Goal: Navigation & Orientation: Find specific page/section

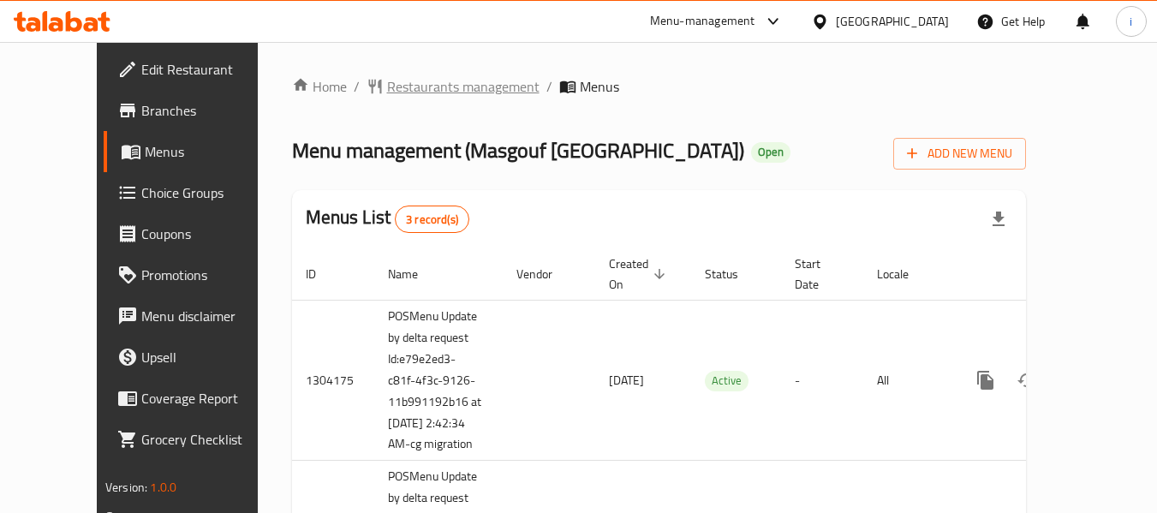
click at [393, 95] on span "Restaurants management" at bounding box center [463, 86] width 152 height 21
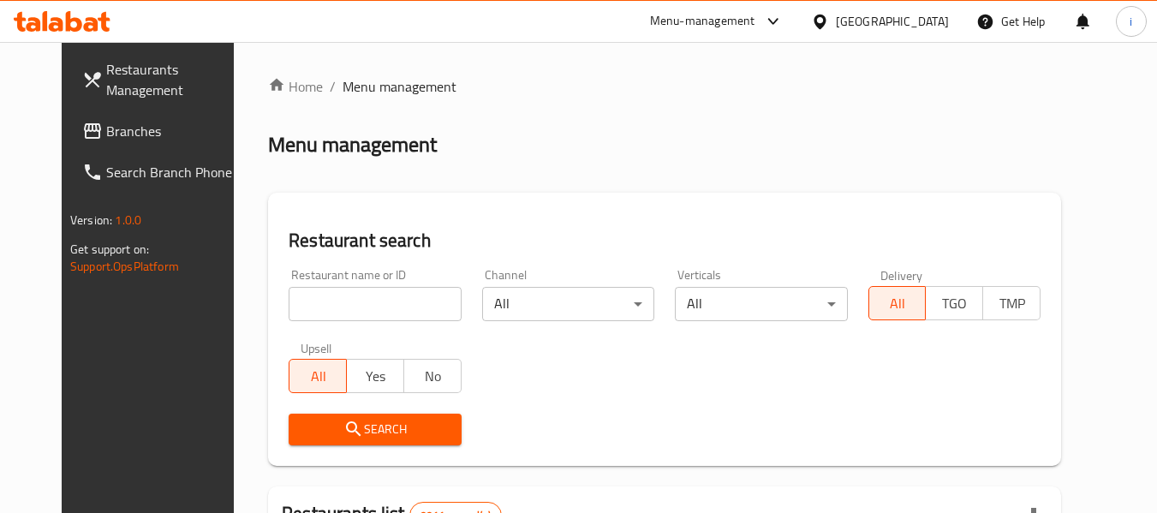
click at [330, 311] on input "search" at bounding box center [375, 304] width 172 height 34
paste input "28446"
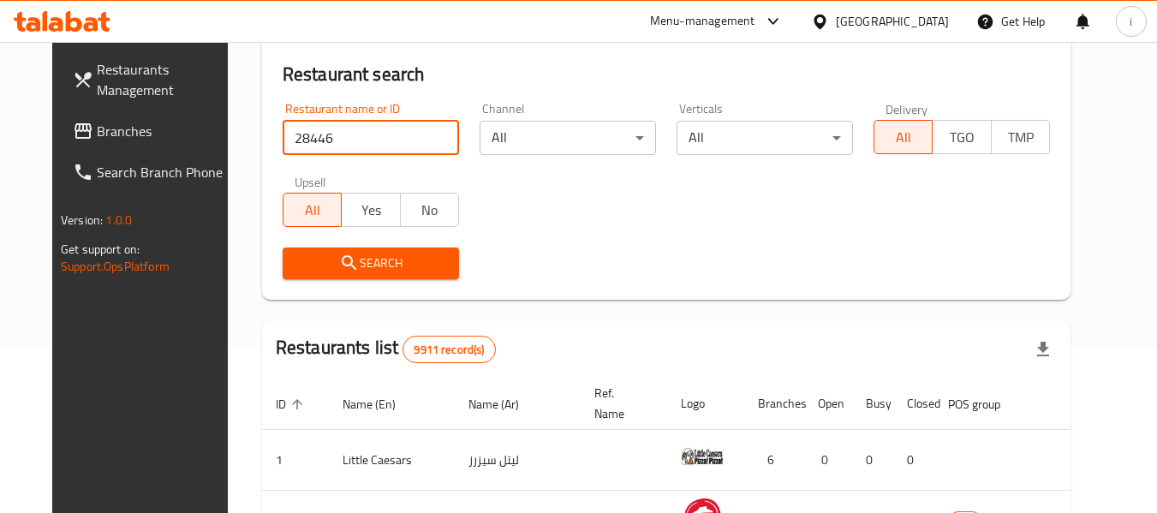
scroll to position [171, 0]
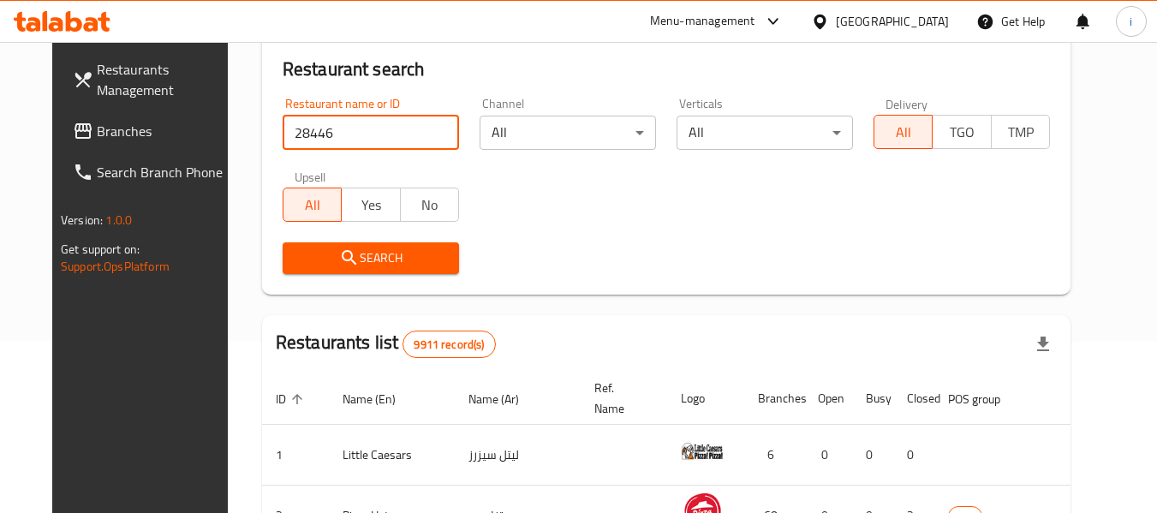
type input "28446"
click at [339, 267] on icon "submit" at bounding box center [349, 258] width 21 height 21
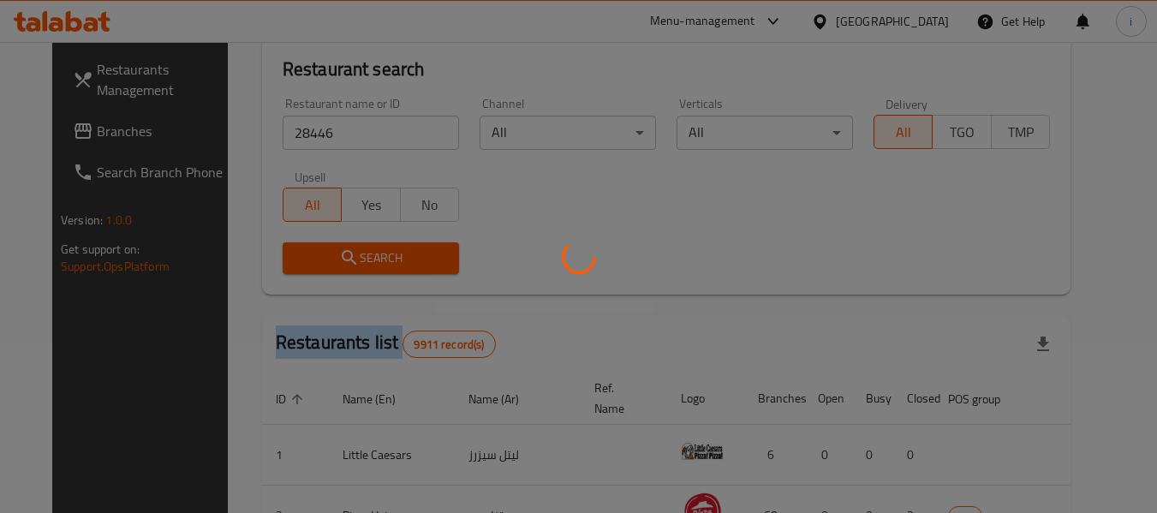
click at [332, 267] on div at bounding box center [578, 256] width 1157 height 513
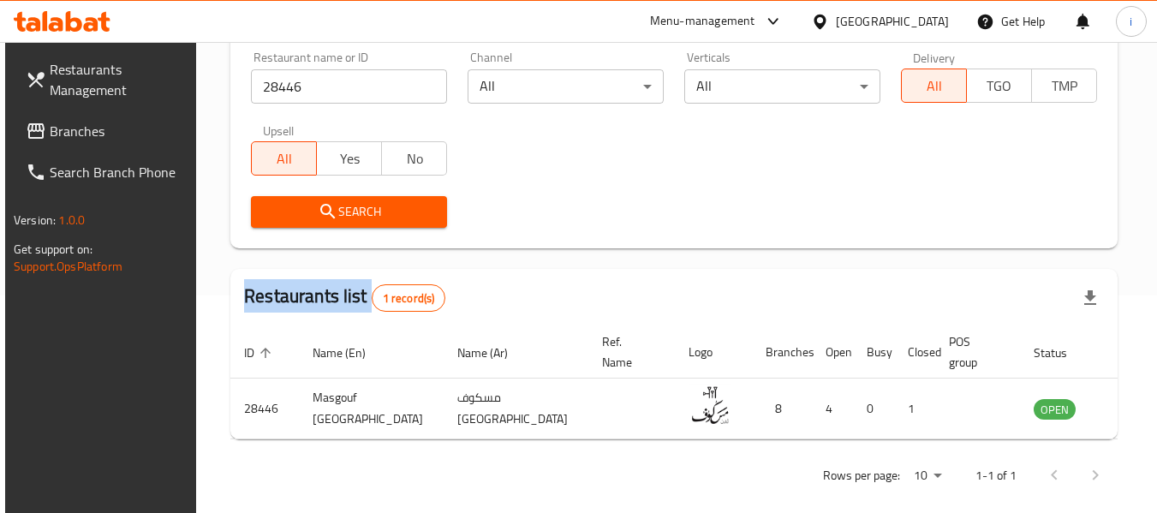
scroll to position [236, 0]
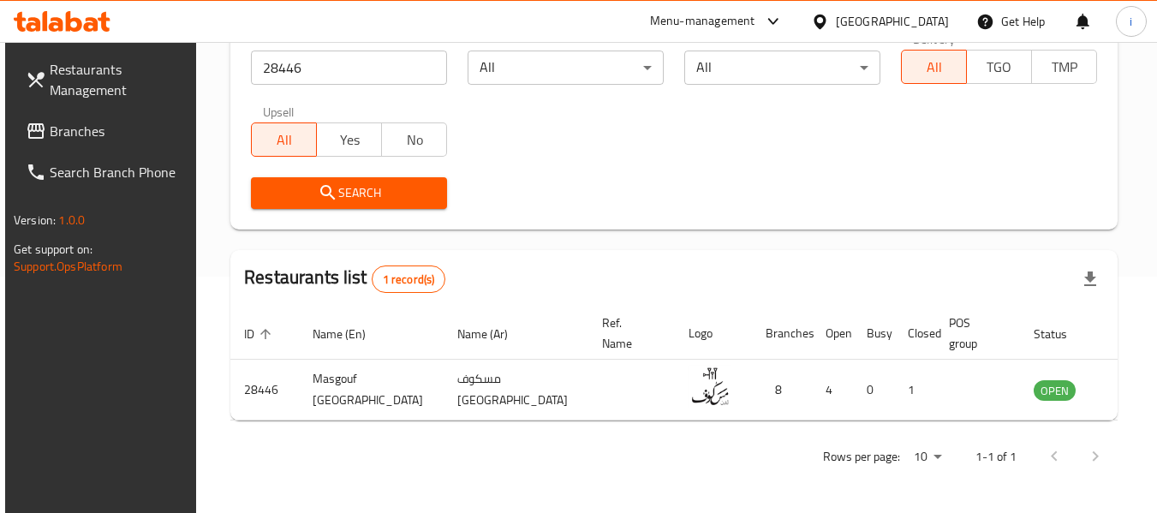
click at [929, 12] on div "[GEOGRAPHIC_DATA]" at bounding box center [892, 21] width 113 height 19
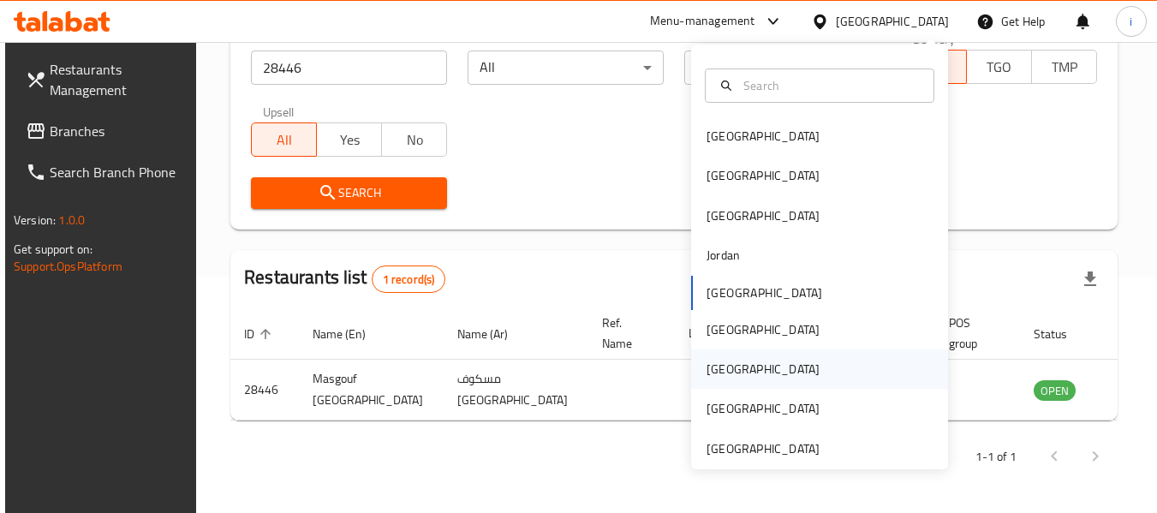
click at [736, 367] on div "[GEOGRAPHIC_DATA]" at bounding box center [763, 368] width 140 height 39
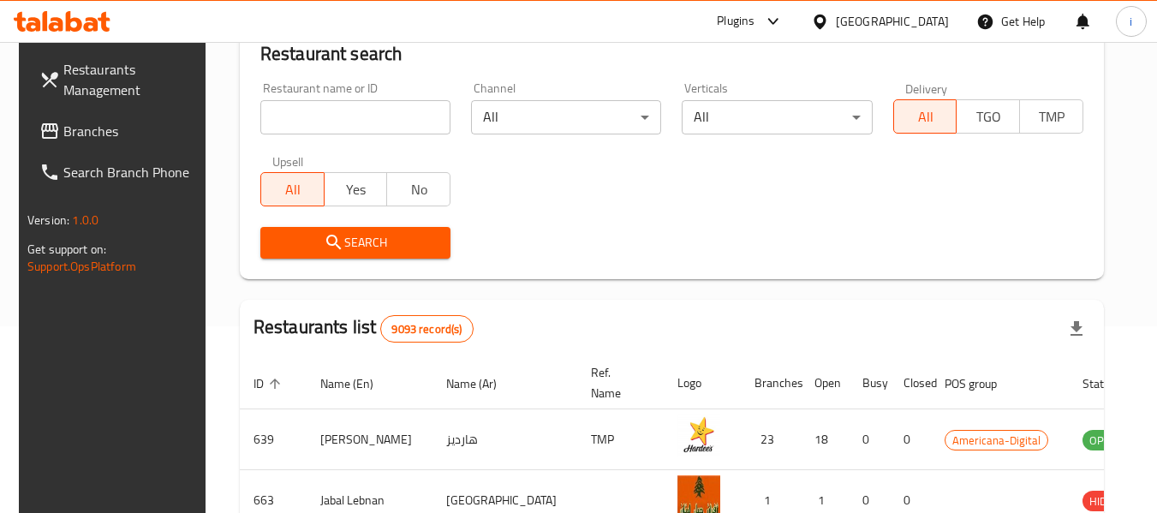
scroll to position [236, 0]
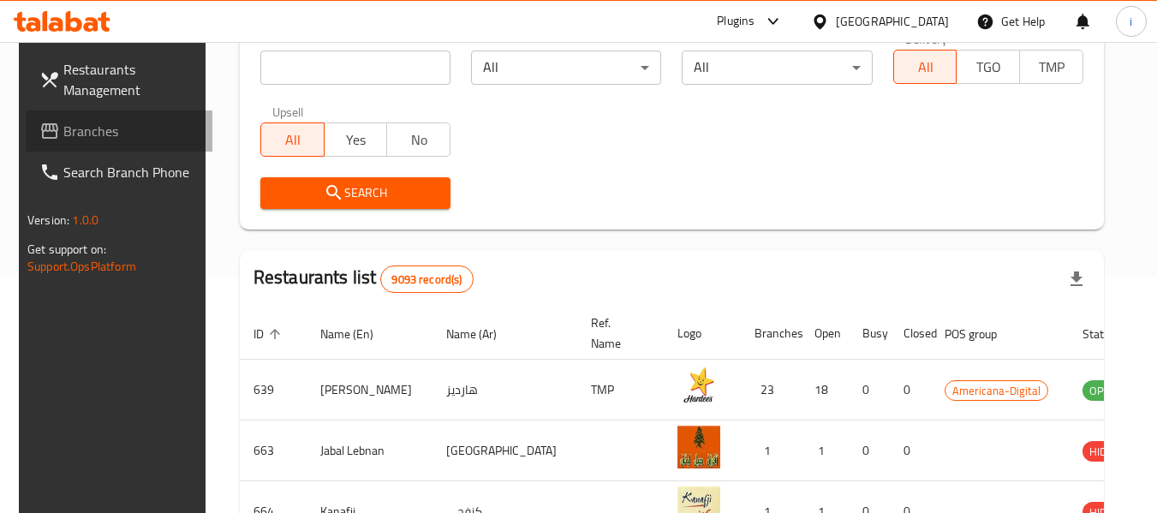
click at [64, 128] on span "Branches" at bounding box center [130, 131] width 135 height 21
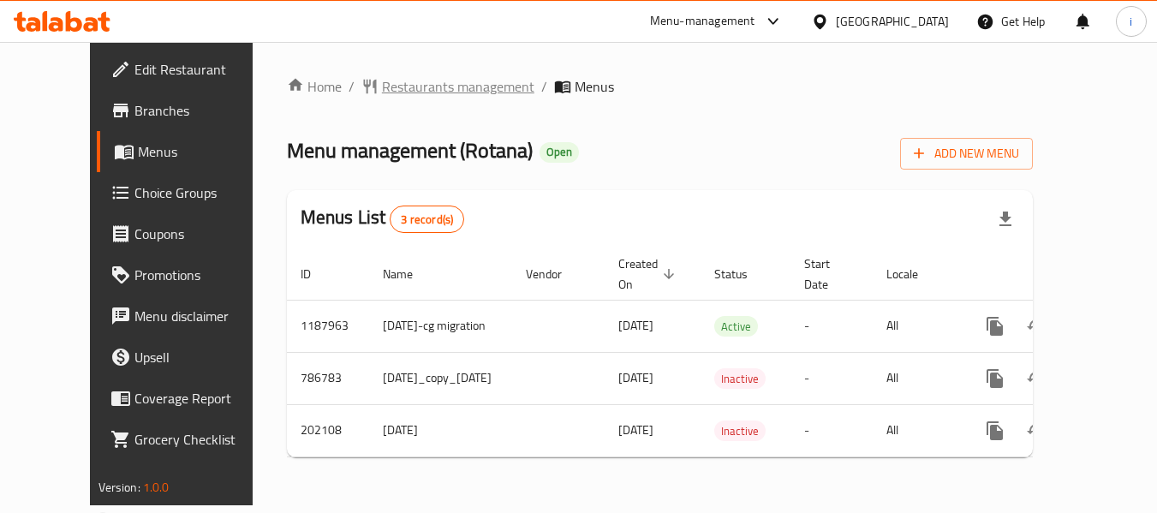
click at [383, 83] on span "Restaurants management" at bounding box center [458, 86] width 152 height 21
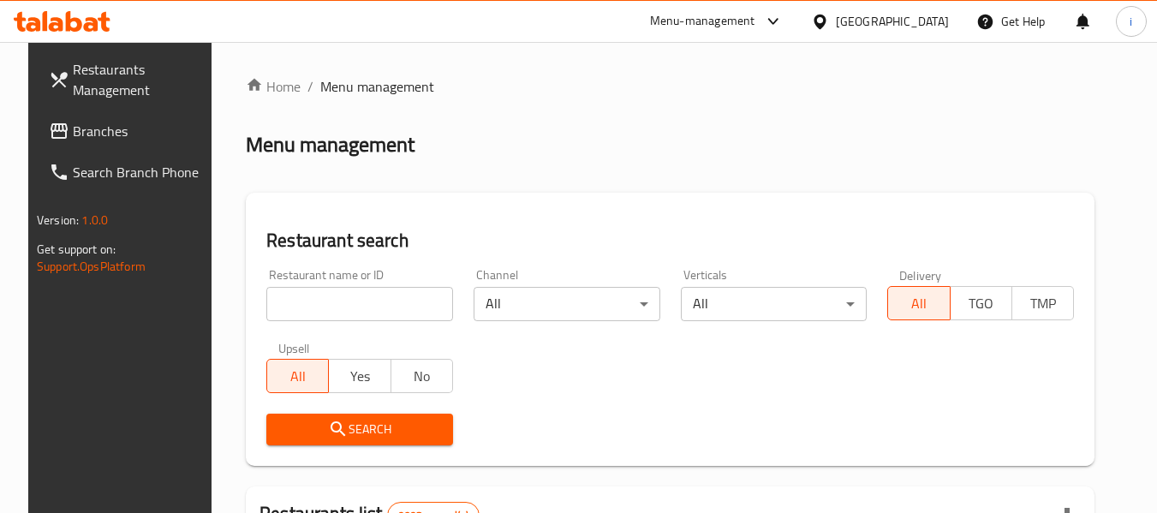
click at [330, 311] on input "search" at bounding box center [359, 304] width 187 height 34
paste input "6024"
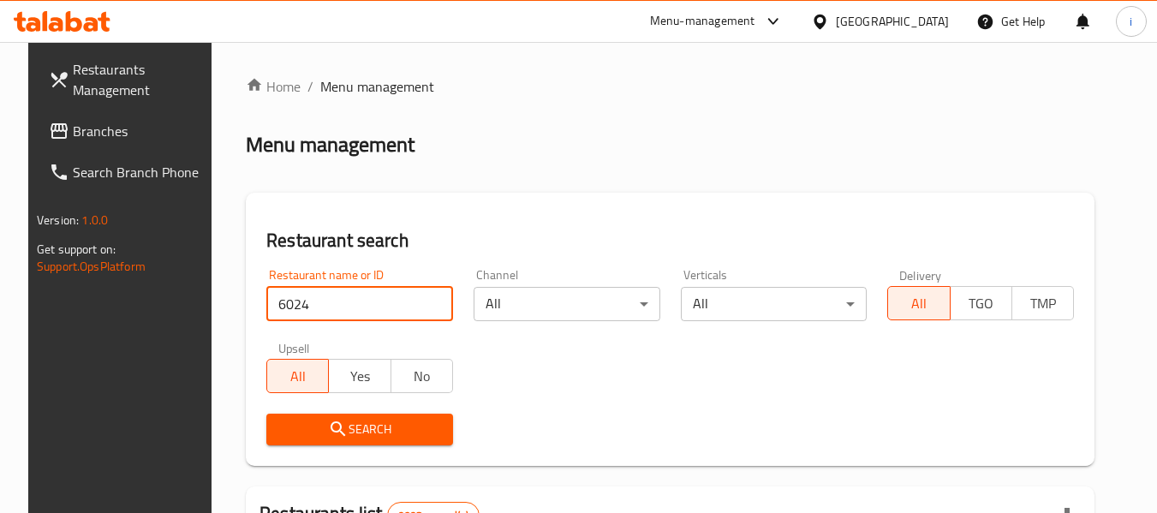
type input "6024"
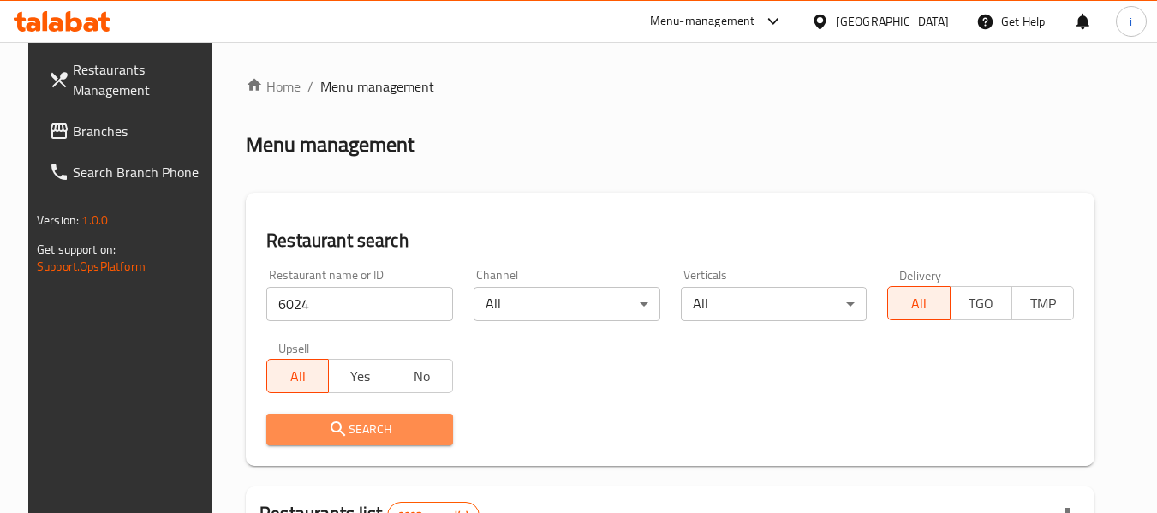
click at [328, 435] on icon "submit" at bounding box center [338, 429] width 21 height 21
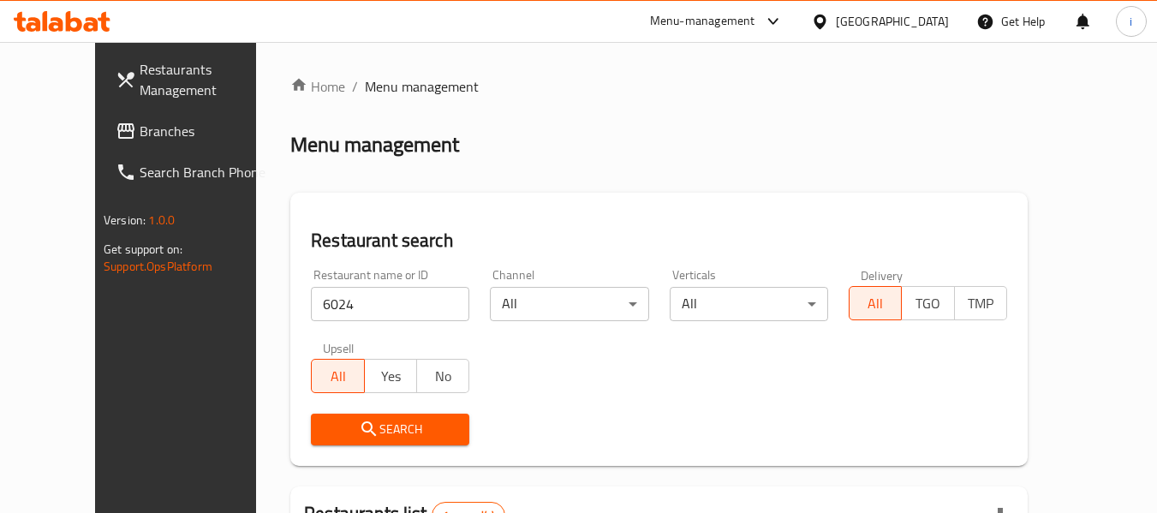
scroll to position [209, 0]
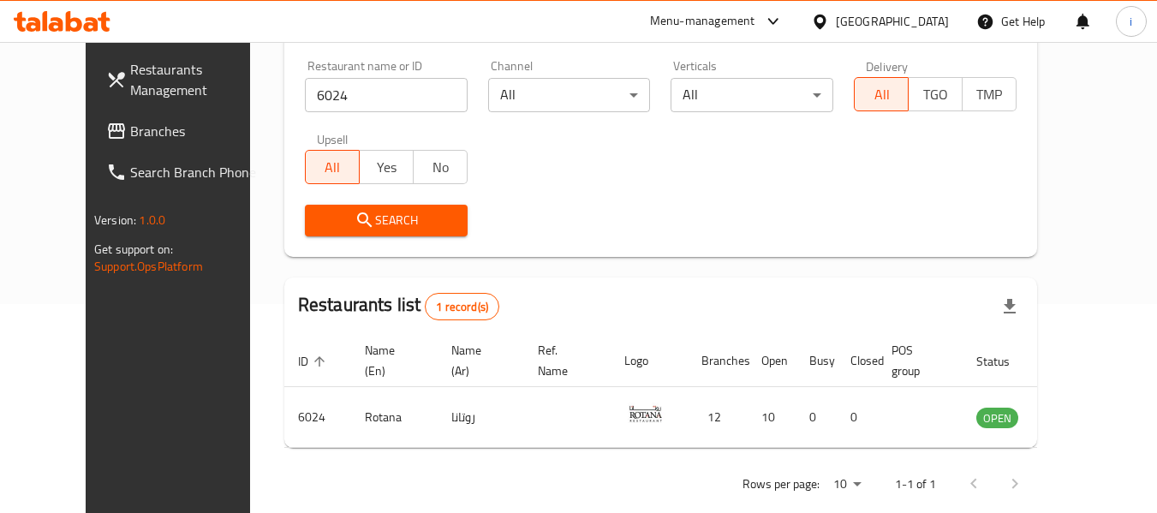
click at [927, 22] on div "[GEOGRAPHIC_DATA]" at bounding box center [892, 21] width 113 height 19
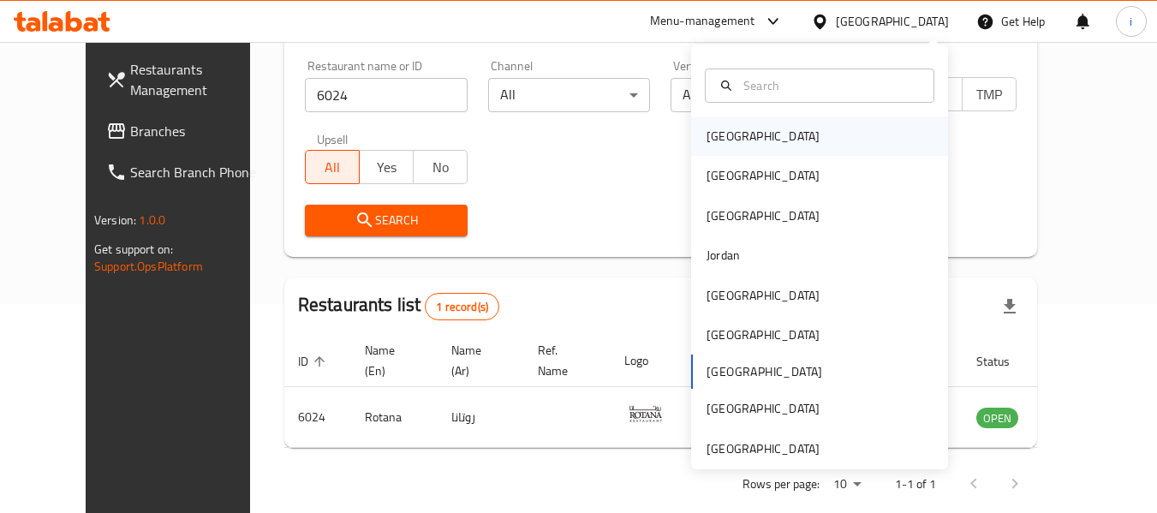
click at [714, 137] on div "[GEOGRAPHIC_DATA]" at bounding box center [763, 136] width 113 height 19
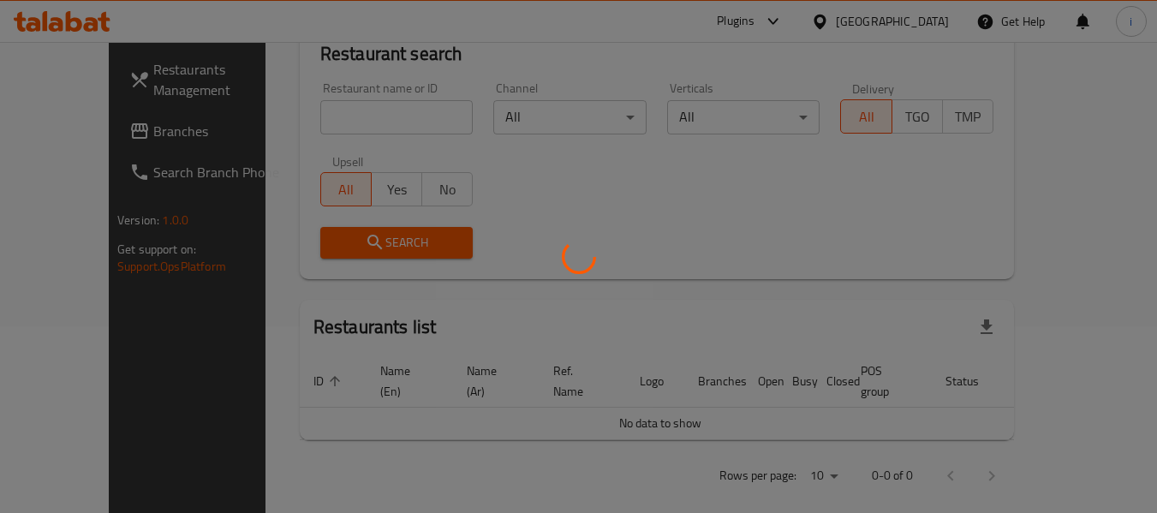
scroll to position [209, 0]
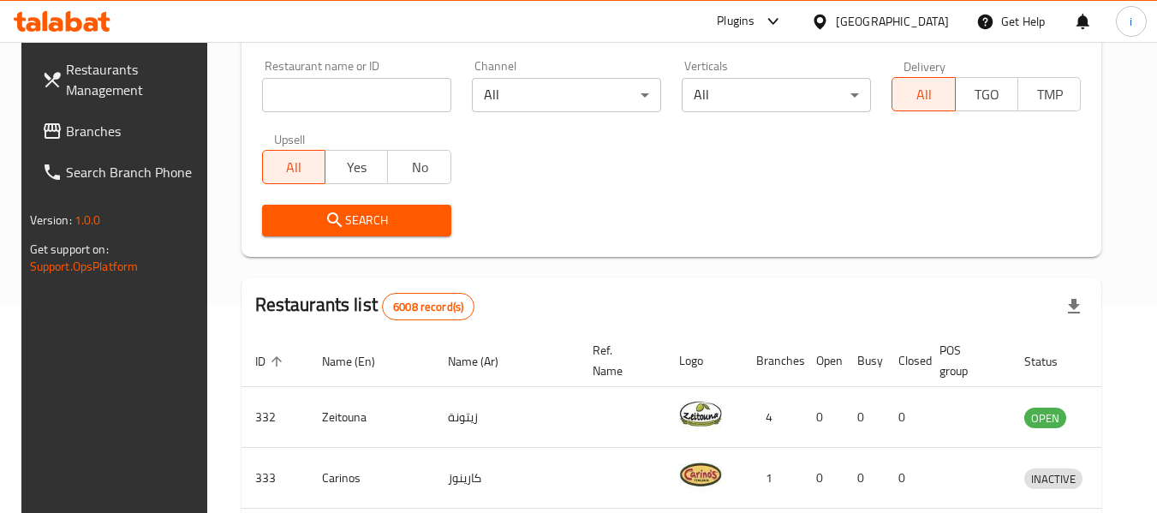
click at [129, 123] on span "Branches" at bounding box center [133, 131] width 135 height 21
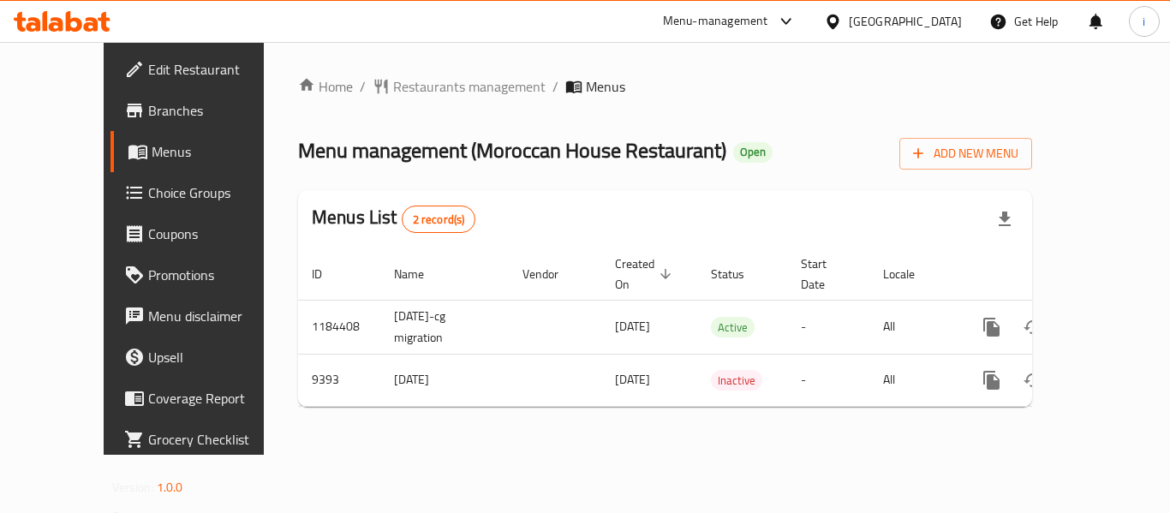
click at [925, 18] on div "[GEOGRAPHIC_DATA]" at bounding box center [905, 21] width 113 height 19
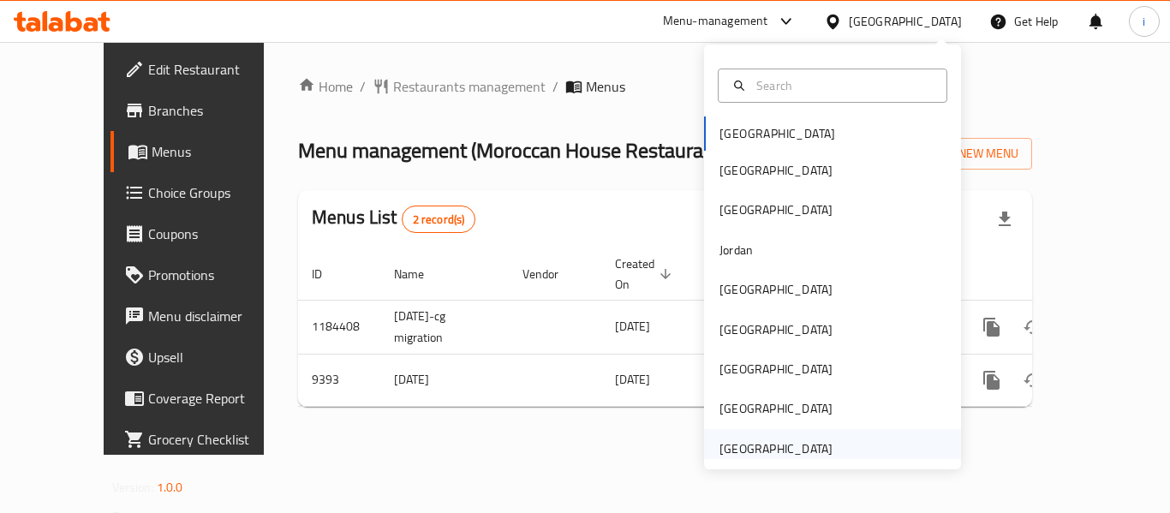
click at [736, 451] on div "[GEOGRAPHIC_DATA]" at bounding box center [776, 448] width 113 height 19
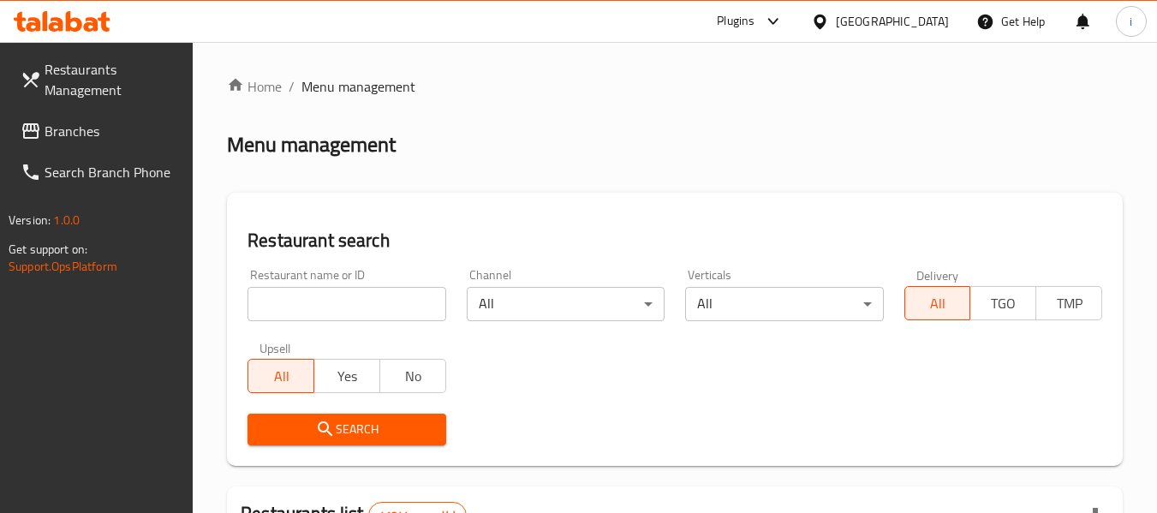
click at [571, 20] on div "Plugins United Arab Emirates Get Help i" at bounding box center [578, 21] width 1157 height 41
click at [98, 128] on span "Branches" at bounding box center [112, 131] width 135 height 21
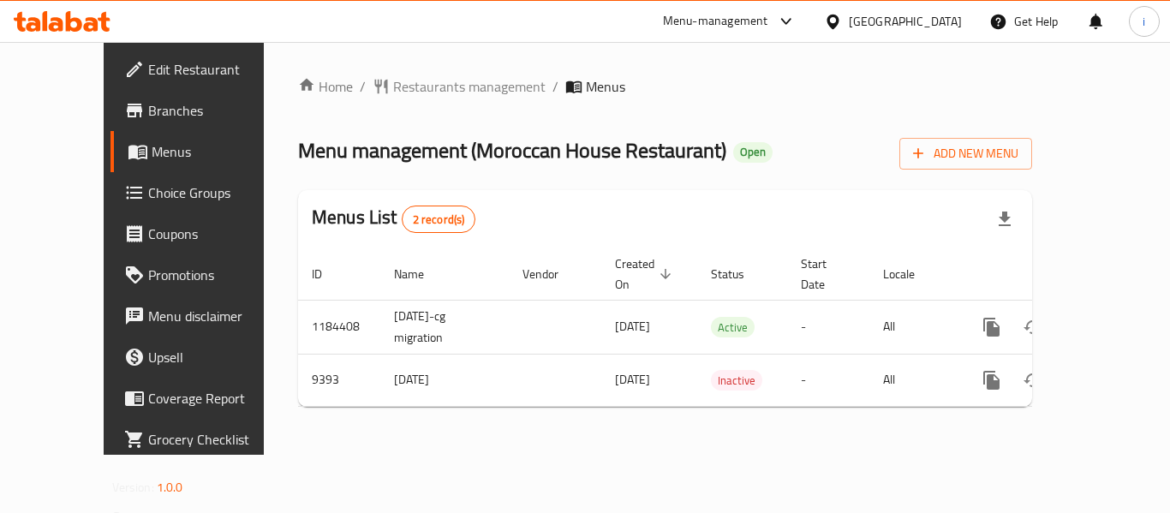
drag, startPoint x: 0, startPoint y: 0, endPoint x: 937, endPoint y: 20, distance: 937.3
click at [937, 20] on div "[GEOGRAPHIC_DATA]" at bounding box center [905, 21] width 113 height 19
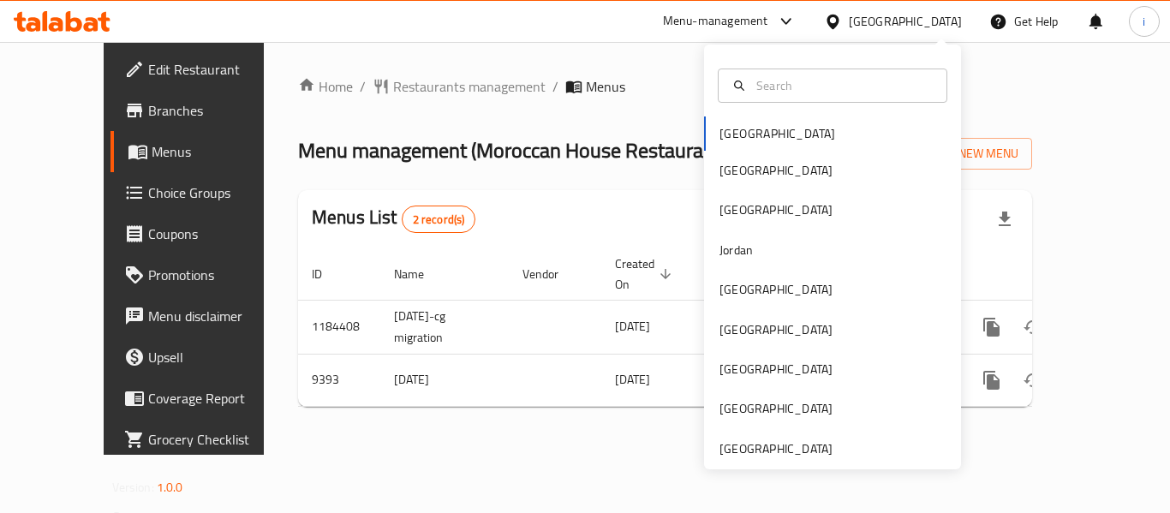
click at [592, 26] on div "Menu-management Bahrain Get Help i" at bounding box center [585, 21] width 1170 height 41
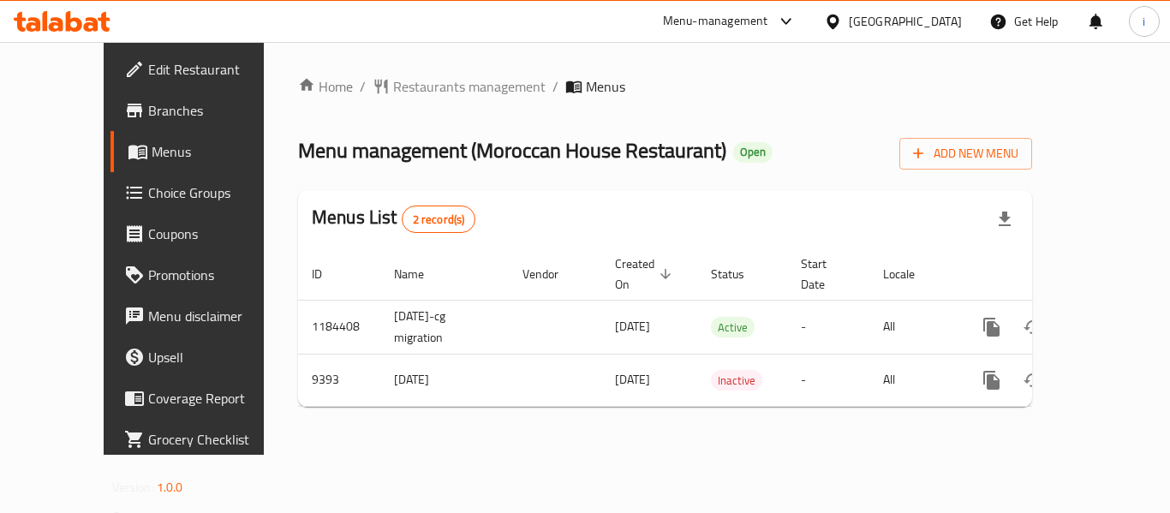
click at [60, 19] on icon at bounding box center [56, 24] width 15 height 15
click at [943, 26] on div "[GEOGRAPHIC_DATA]" at bounding box center [905, 21] width 113 height 19
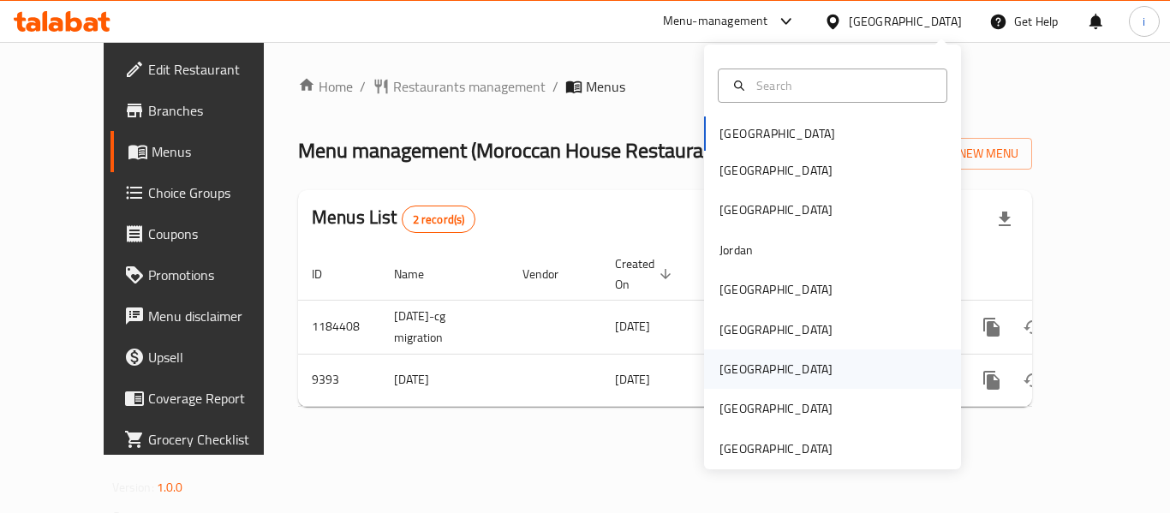
click at [720, 375] on div "[GEOGRAPHIC_DATA]" at bounding box center [776, 369] width 113 height 19
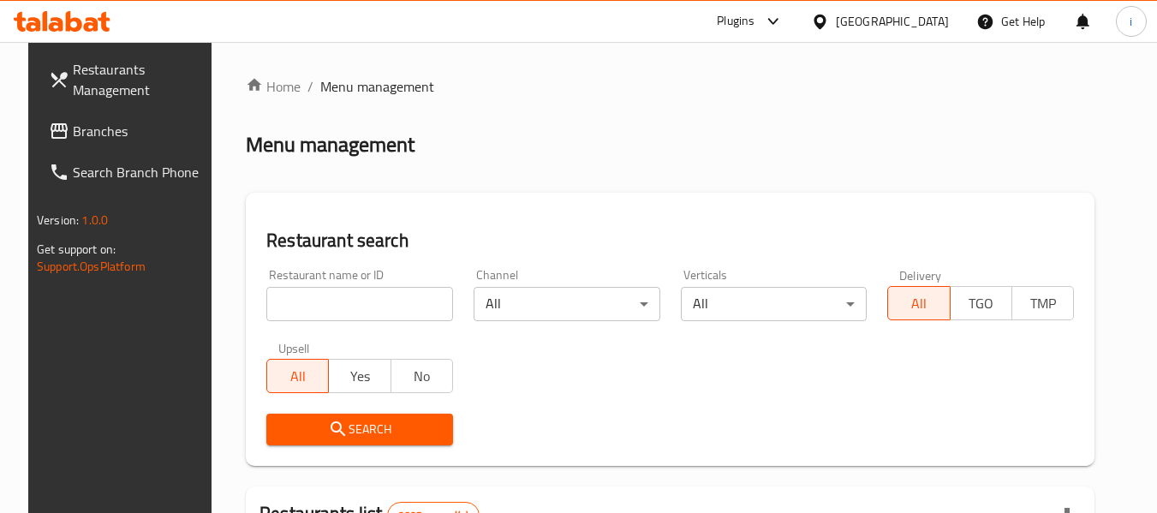
click at [827, 78] on ol "Home / Menu management" at bounding box center [670, 86] width 849 height 21
click at [73, 131] on span "Branches" at bounding box center [140, 131] width 135 height 21
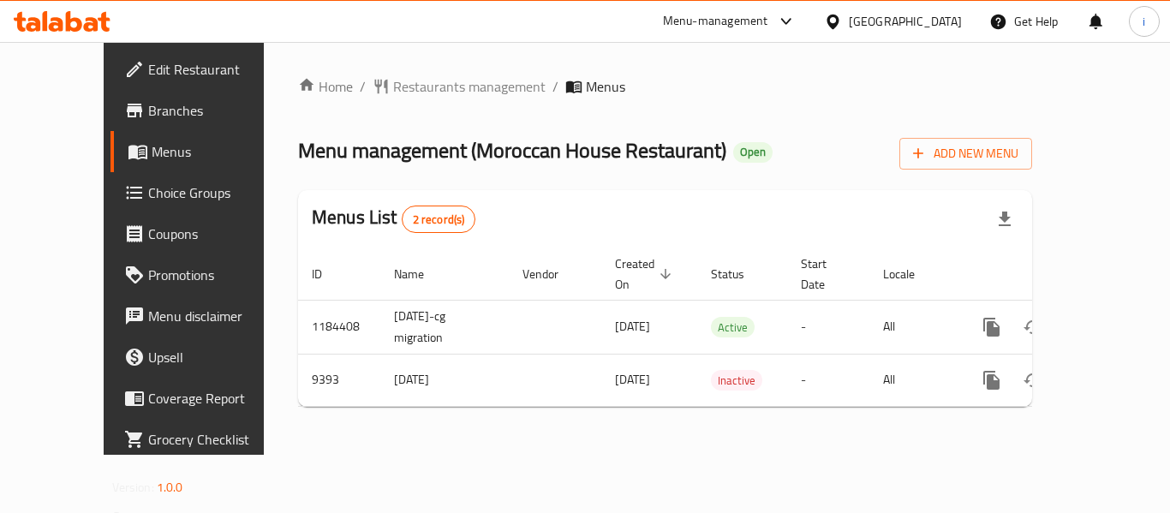
click at [944, 19] on div "[GEOGRAPHIC_DATA]" at bounding box center [905, 21] width 113 height 19
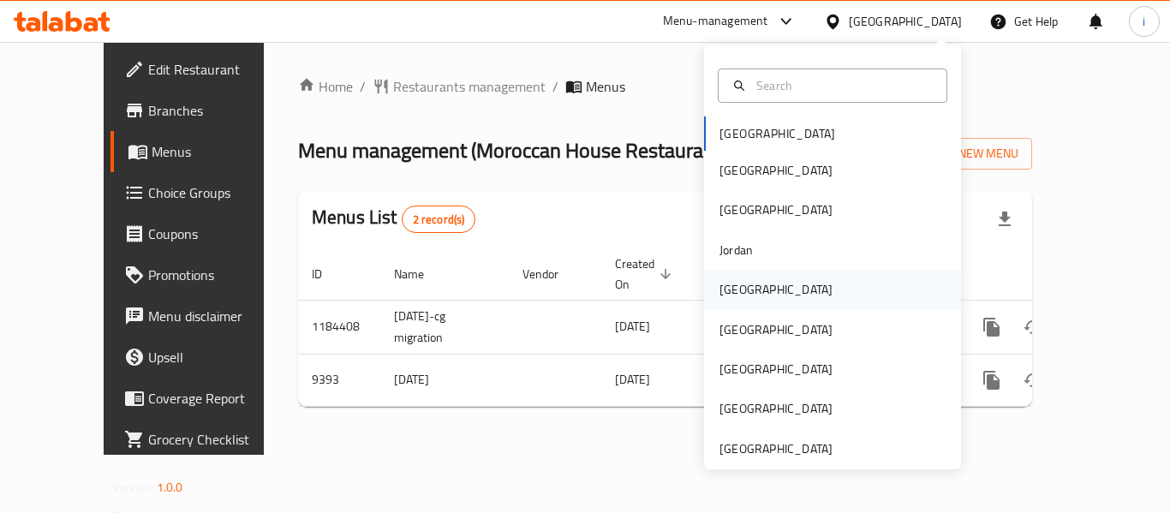
click at [733, 284] on div "[GEOGRAPHIC_DATA]" at bounding box center [776, 289] width 113 height 19
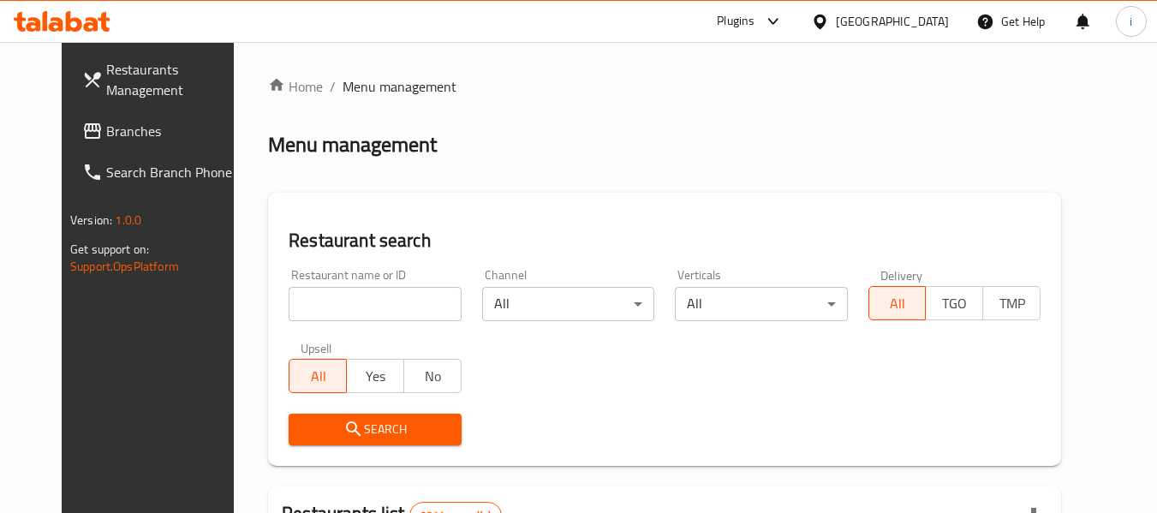
click at [684, 17] on div "Plugins Kuwait Get Help i" at bounding box center [578, 21] width 1157 height 41
click at [106, 132] on span "Branches" at bounding box center [173, 131] width 135 height 21
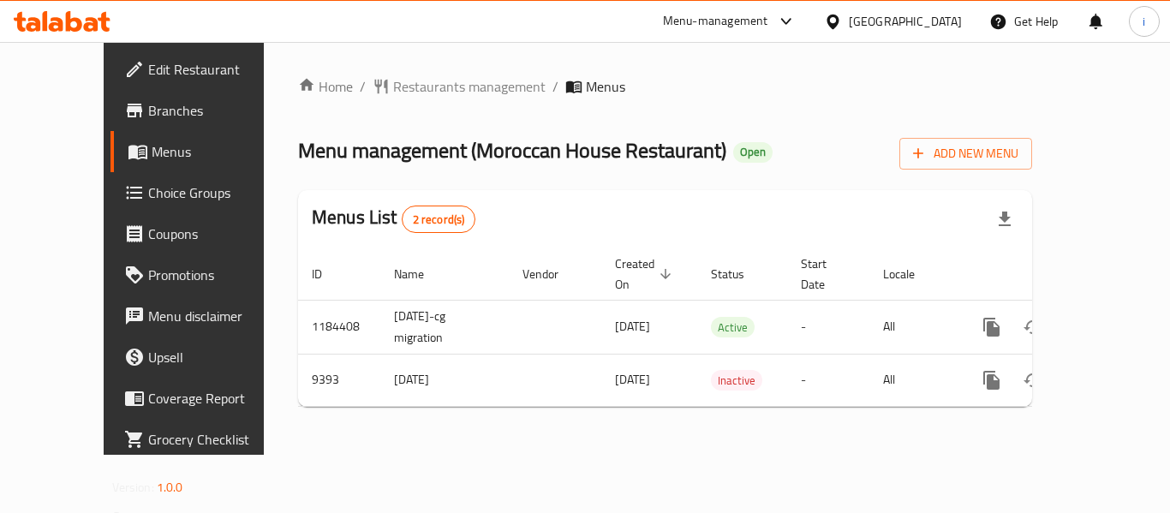
drag, startPoint x: 187, startPoint y: 0, endPoint x: 923, endPoint y: 15, distance: 736.0
click at [923, 15] on div "[GEOGRAPHIC_DATA]" at bounding box center [905, 21] width 113 height 19
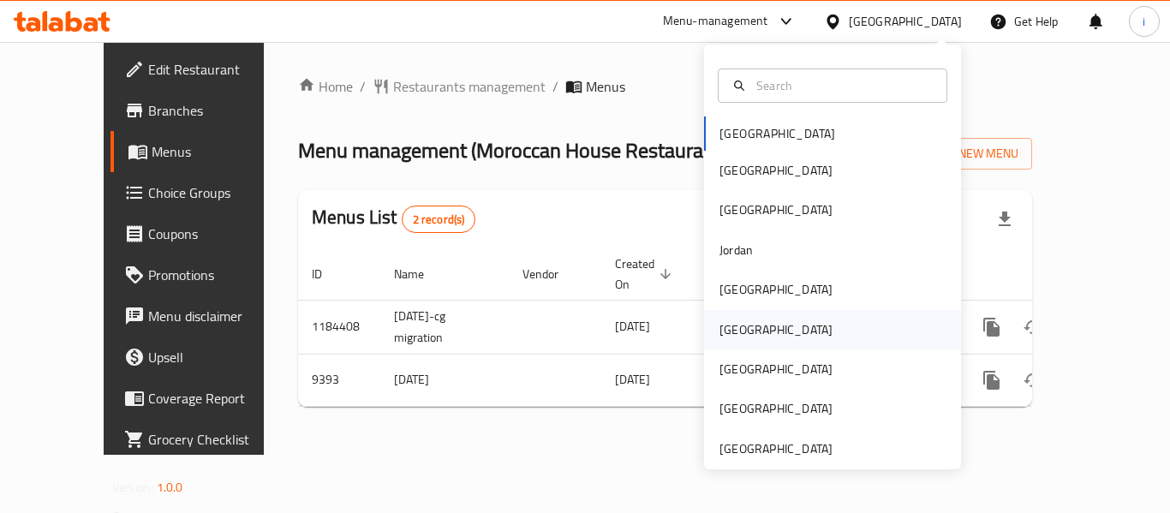
click at [728, 326] on div "[GEOGRAPHIC_DATA]" at bounding box center [776, 329] width 113 height 19
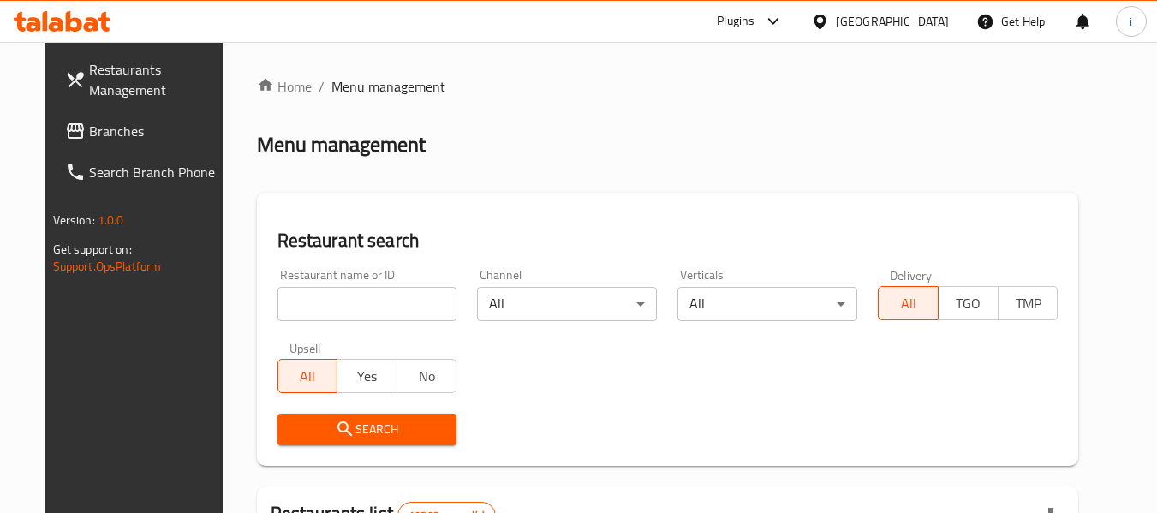
click at [756, 39] on div "Plugins Oman Get Help i" at bounding box center [578, 21] width 1157 height 41
click at [89, 130] on span "Branches" at bounding box center [156, 131] width 135 height 21
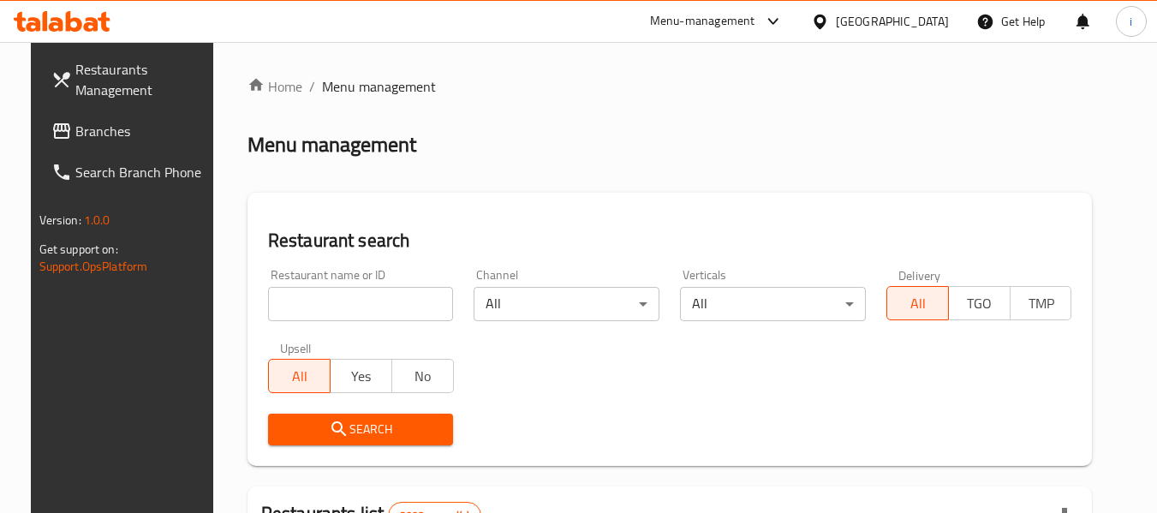
click at [75, 131] on span "Branches" at bounding box center [142, 131] width 135 height 21
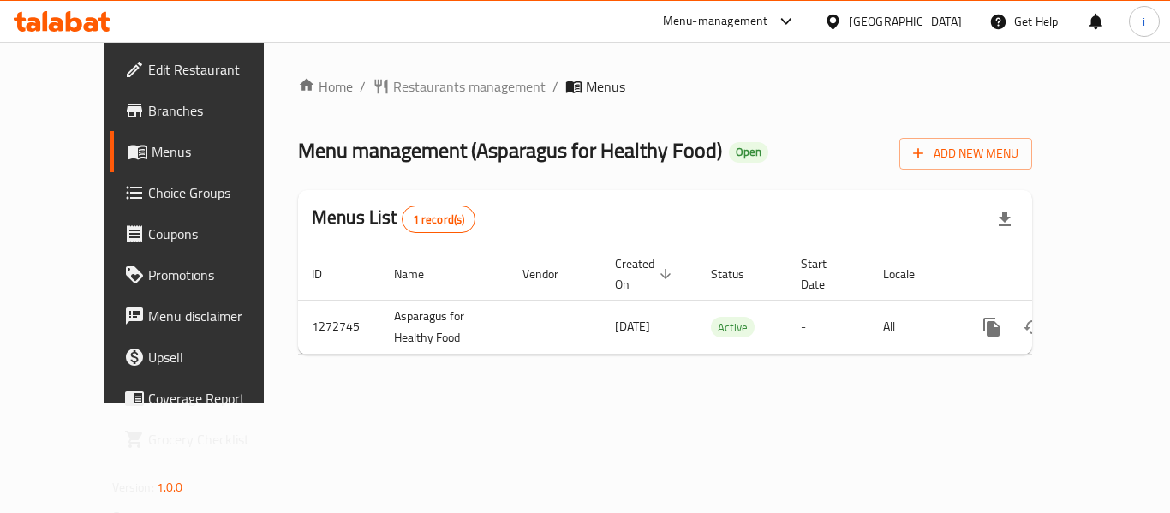
click at [31, 25] on icon at bounding box center [33, 24] width 15 height 15
